Goal: Information Seeking & Learning: Learn about a topic

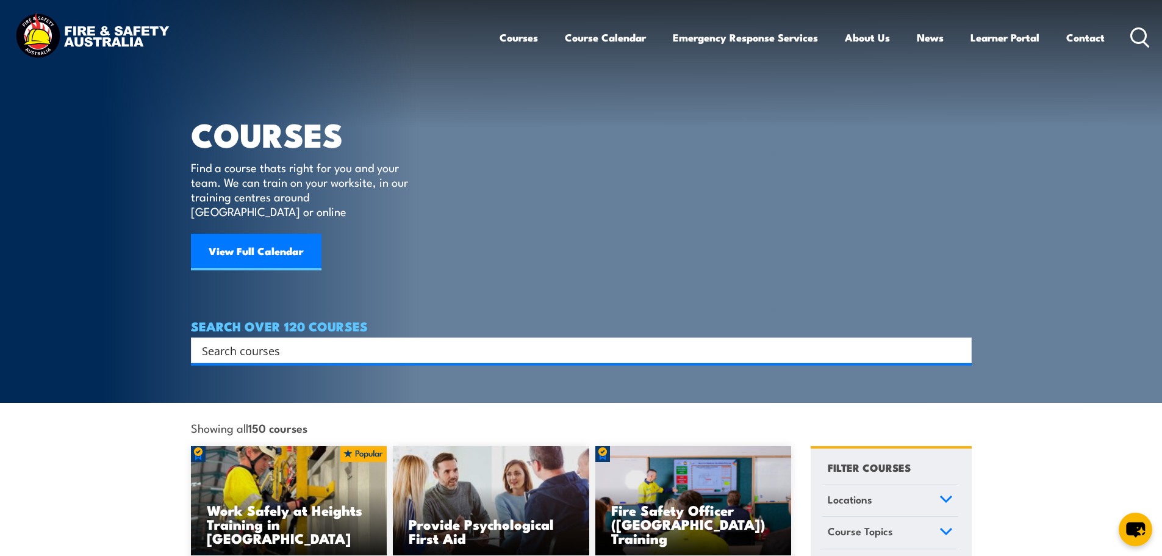
click at [347, 341] on input "Search input" at bounding box center [573, 350] width 743 height 18
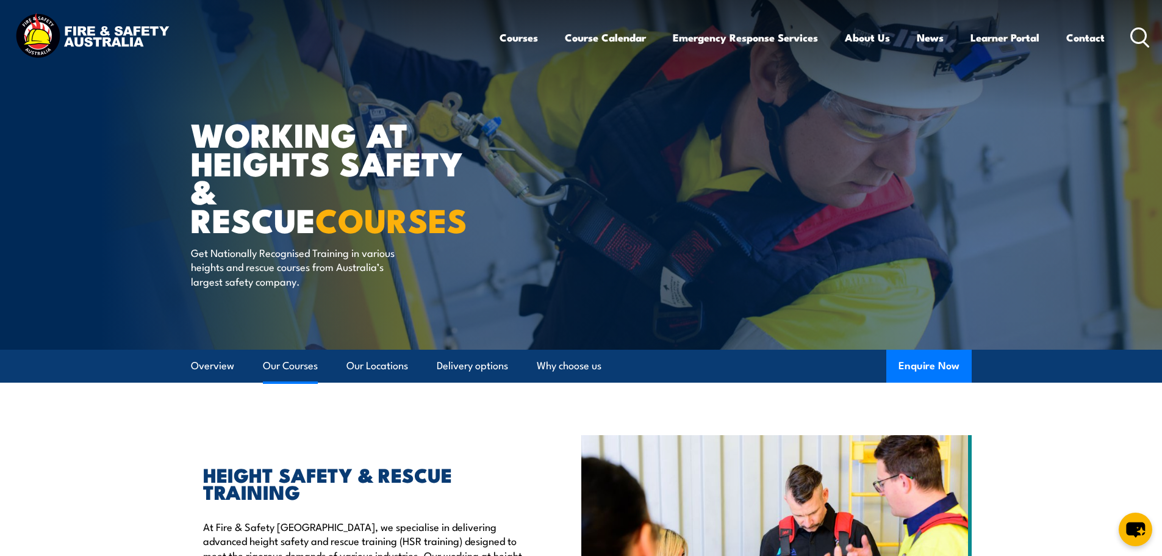
click at [307, 362] on link "Our Courses" at bounding box center [290, 365] width 55 height 32
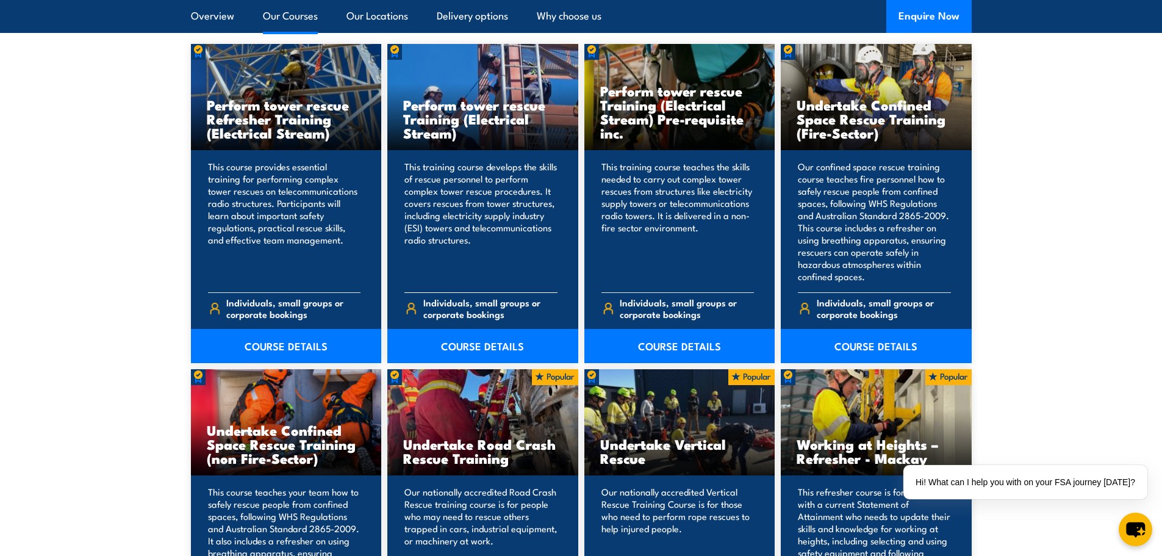
scroll to position [1001, 0]
